Goal: Information Seeking & Learning: Learn about a topic

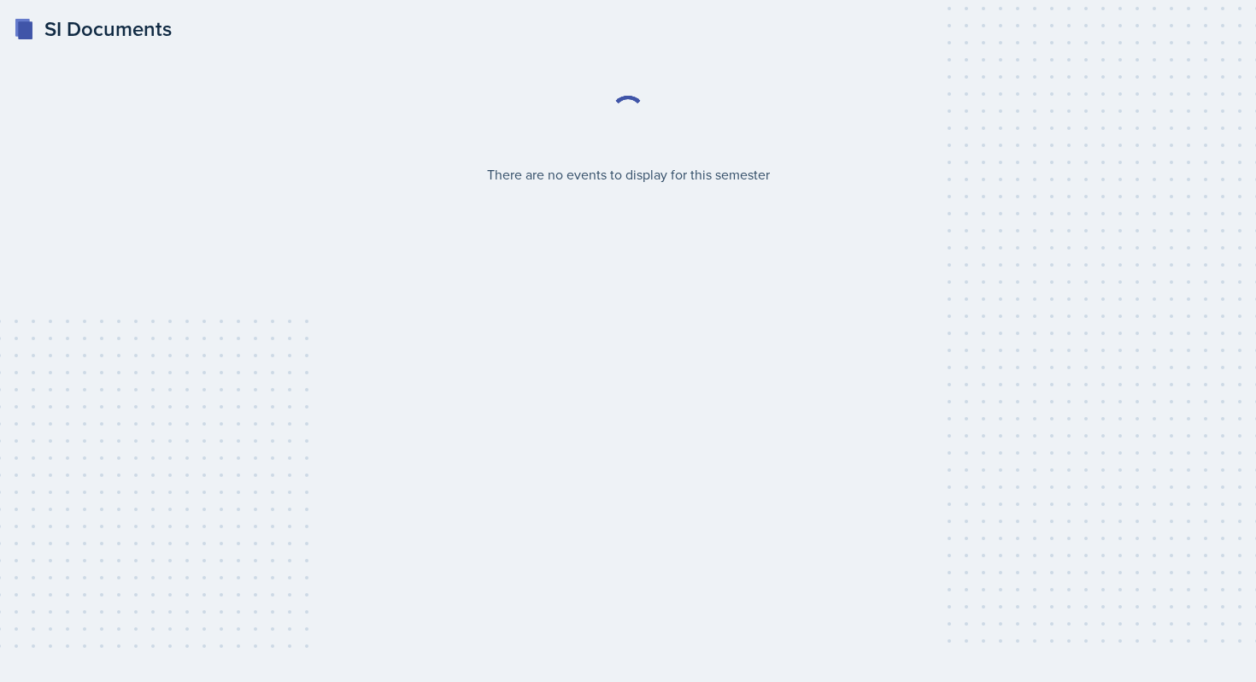
select select "2bed604d-1099-4043-b1bc-2365e8740244"
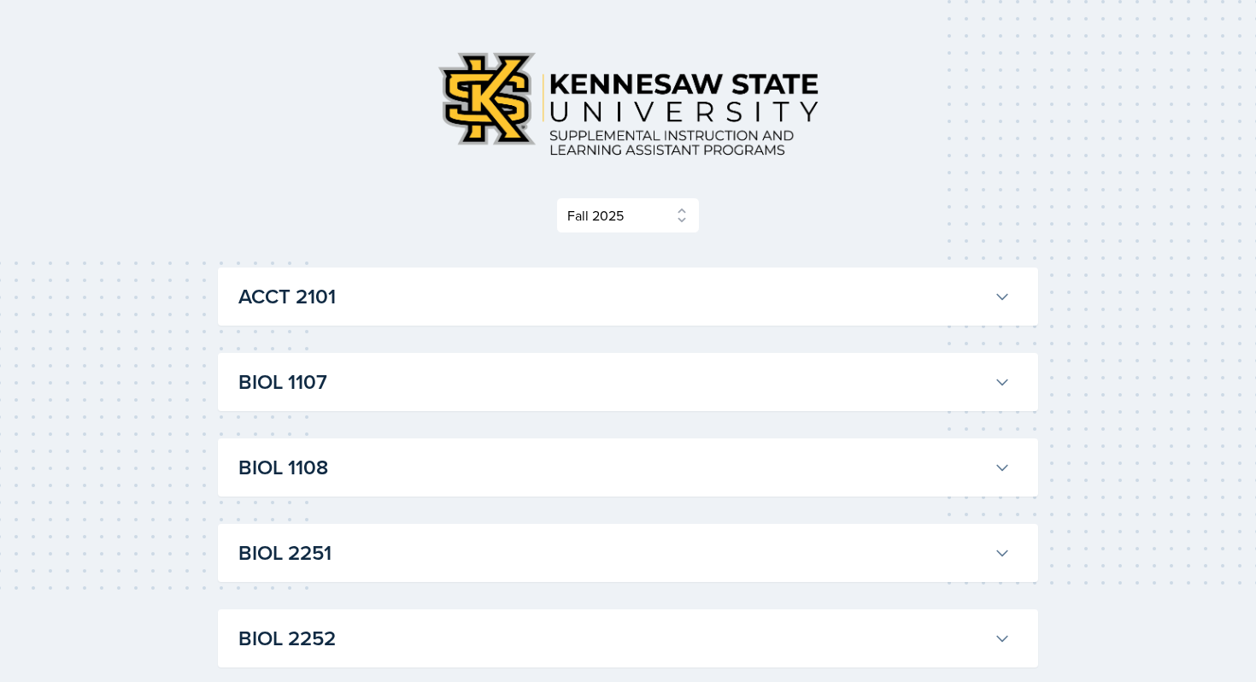
scroll to position [65, 0]
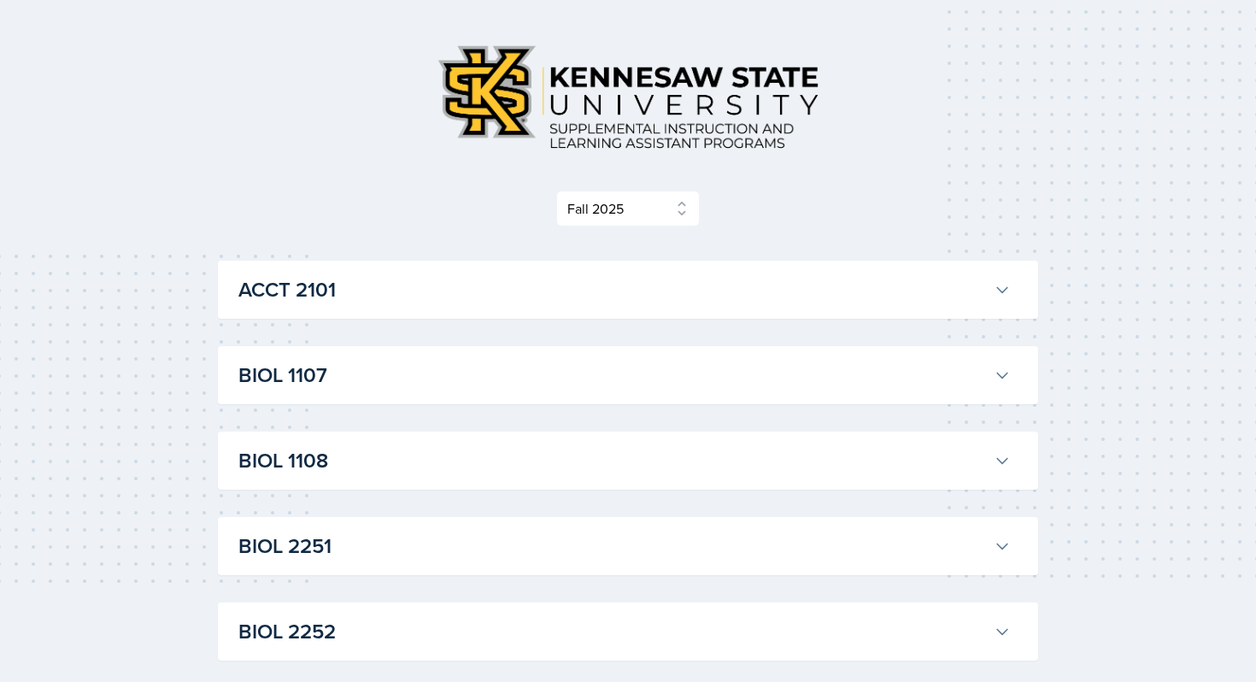
click at [544, 280] on h3 "ACCT 2101" at bounding box center [612, 289] width 749 height 31
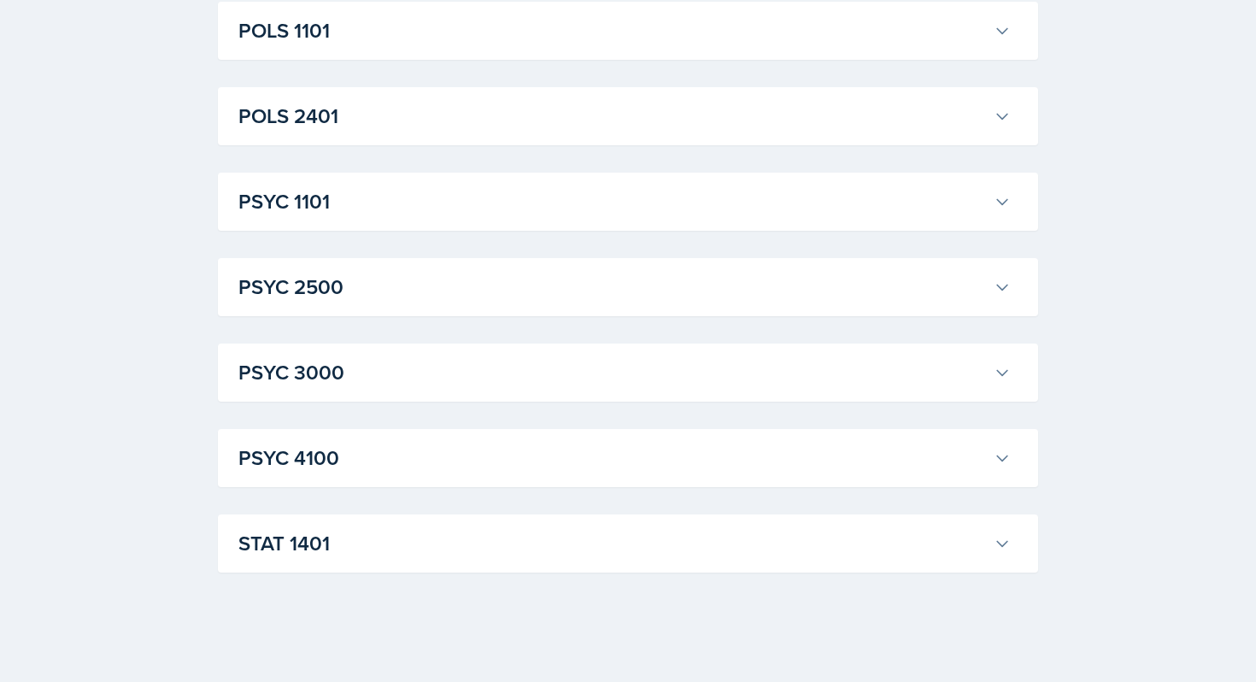
scroll to position [4910, 0]
click at [367, 46] on h3 "POLS 1101" at bounding box center [612, 30] width 749 height 31
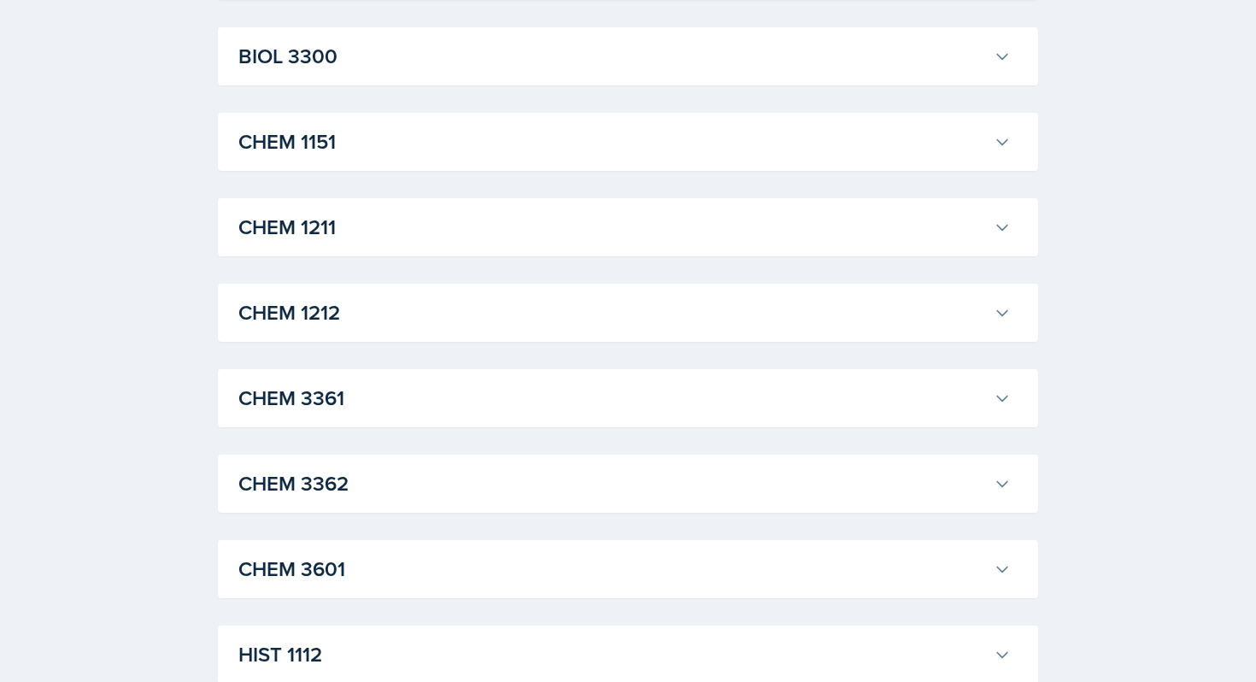
scroll to position [2966, 0]
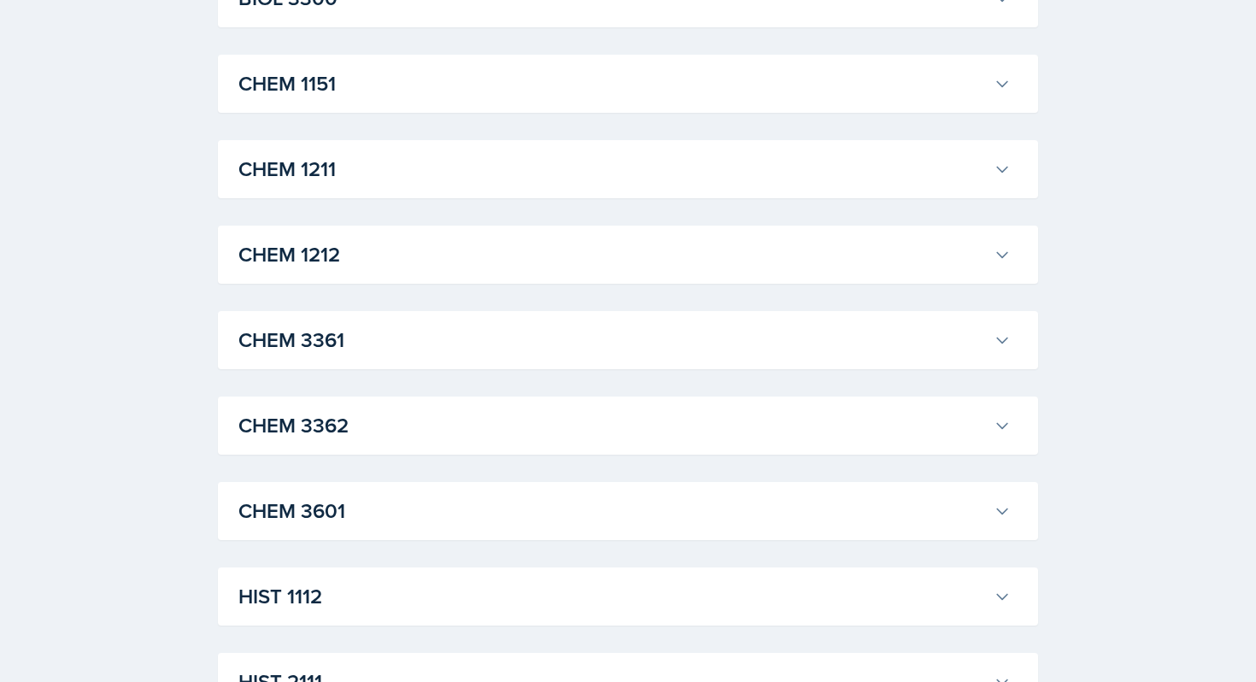
scroll to position [3110, 0]
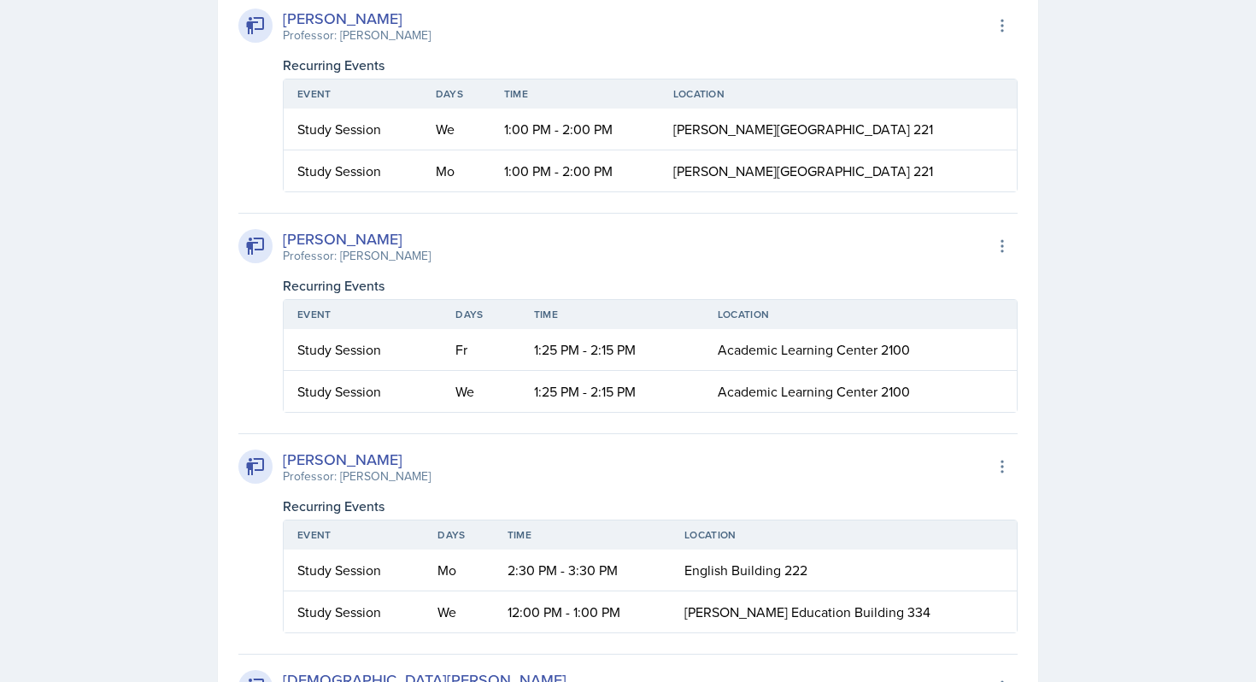
scroll to position [3180, 0]
